Goal: Task Accomplishment & Management: Manage account settings

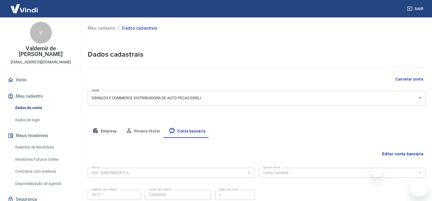
select select "1"
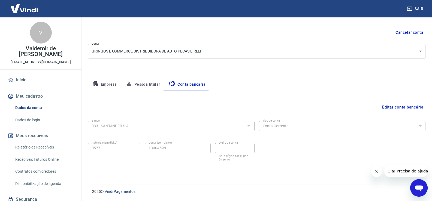
click at [41, 8] on img at bounding box center [24, 8] width 35 height 17
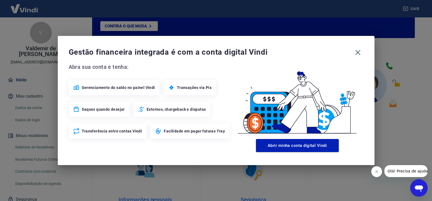
scroll to position [280, 0]
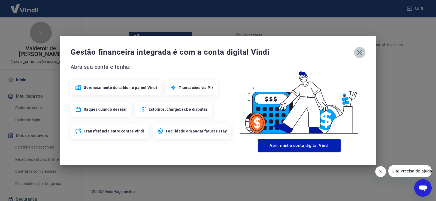
click at [361, 50] on icon "button" at bounding box center [359, 52] width 9 height 9
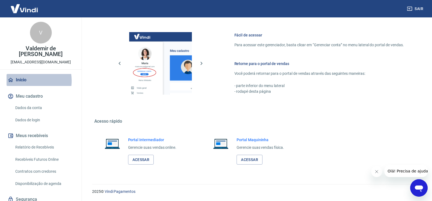
click at [24, 75] on link "Início" at bounding box center [41, 80] width 68 height 12
click at [21, 77] on link "Início" at bounding box center [41, 80] width 68 height 12
click at [22, 77] on link "Início" at bounding box center [41, 80] width 68 height 12
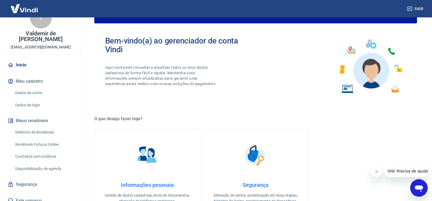
scroll to position [0, 0]
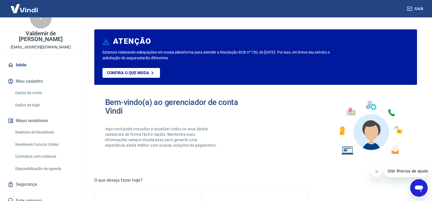
click at [33, 102] on link "Dados de login" at bounding box center [44, 105] width 62 height 11
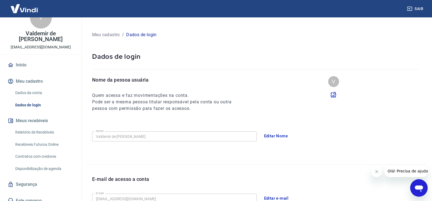
click at [20, 9] on img at bounding box center [24, 8] width 35 height 17
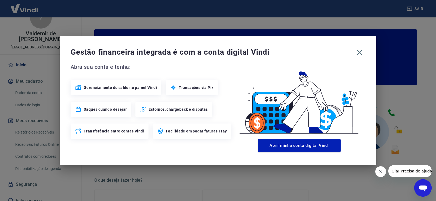
drag, startPoint x: 364, startPoint y: 54, endPoint x: 361, endPoint y: 46, distance: 8.3
click at [363, 54] on button "button" at bounding box center [359, 52] width 11 height 11
